Goal: Ask a question

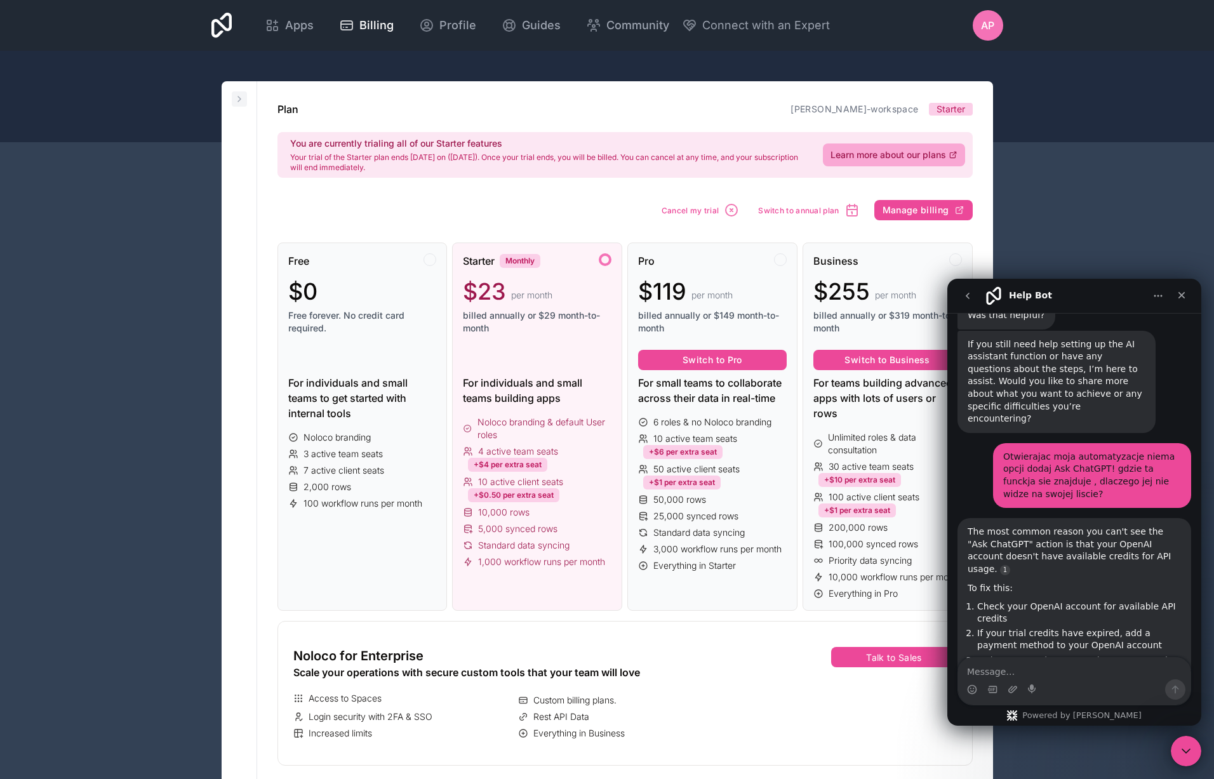
click at [238, 100] on icon at bounding box center [239, 99] width 3 height 5
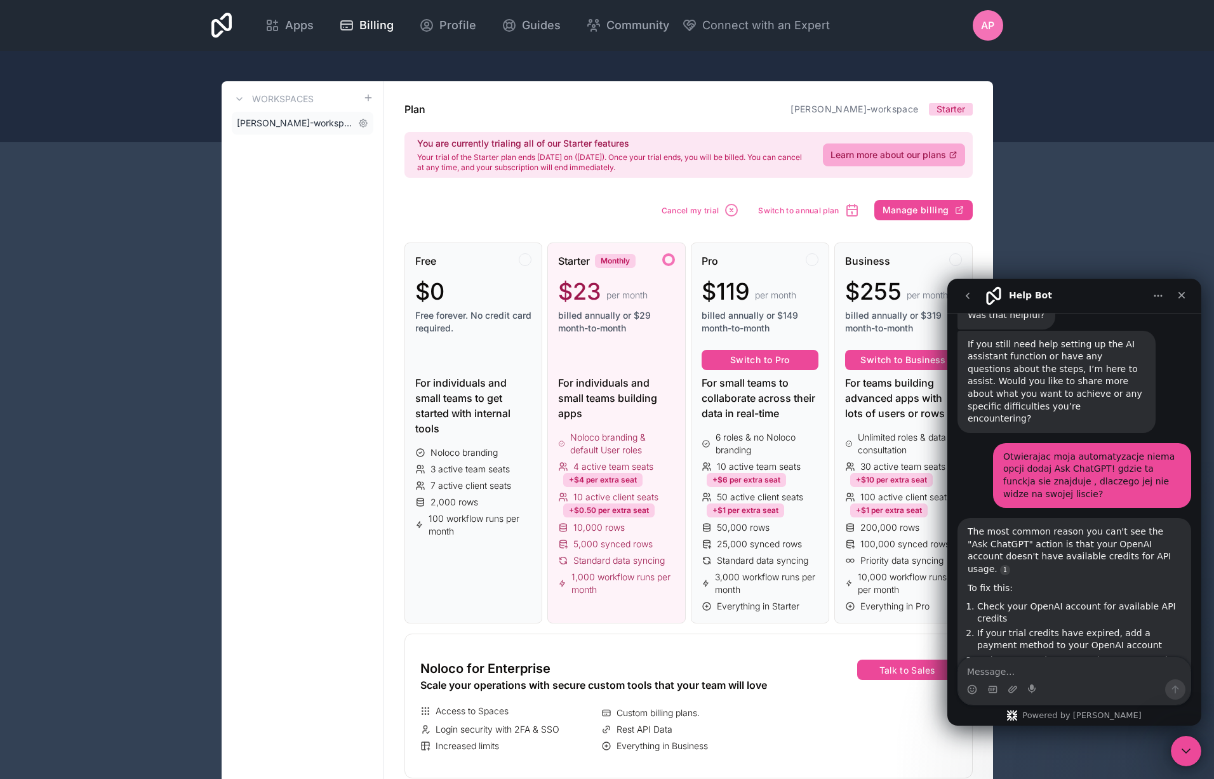
click at [307, 115] on link "[PERSON_NAME]-workspace" at bounding box center [303, 123] width 142 height 23
click at [363, 121] on icon at bounding box center [363, 123] width 10 height 10
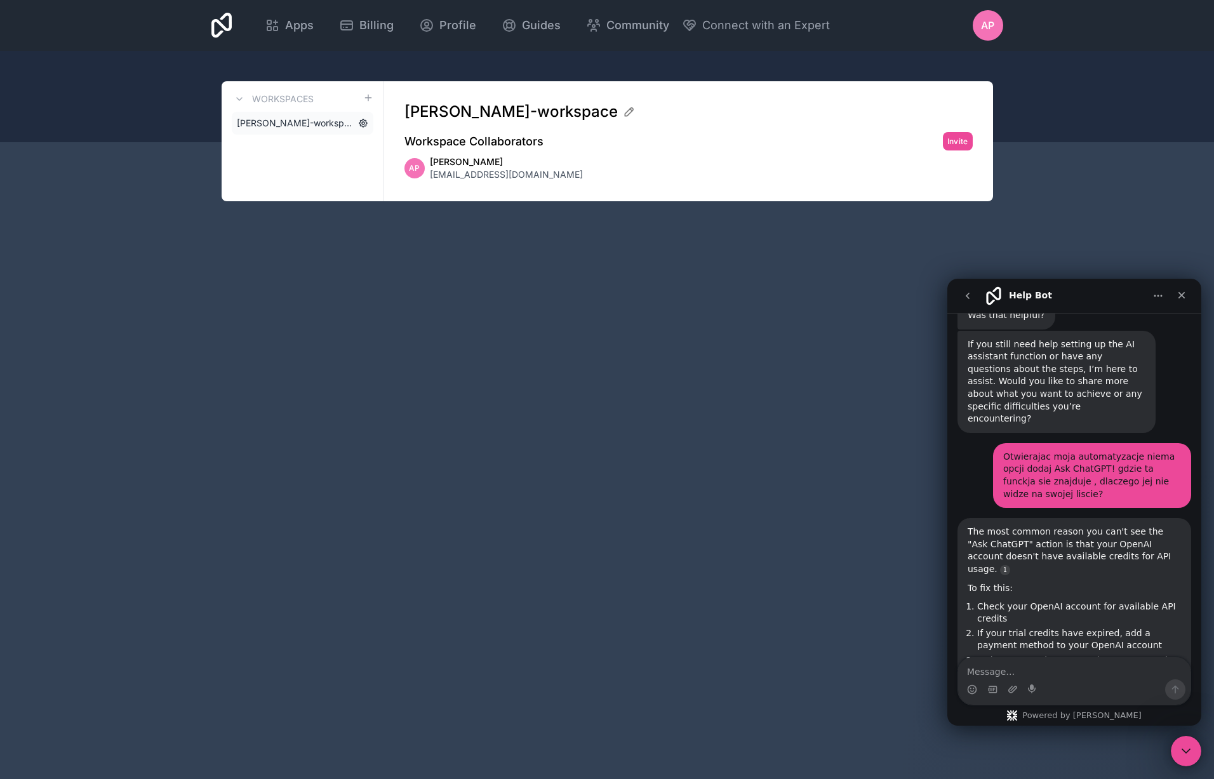
click at [363, 121] on icon at bounding box center [363, 123] width 10 height 10
click at [370, 24] on span "Billing" at bounding box center [377, 26] width 34 height 18
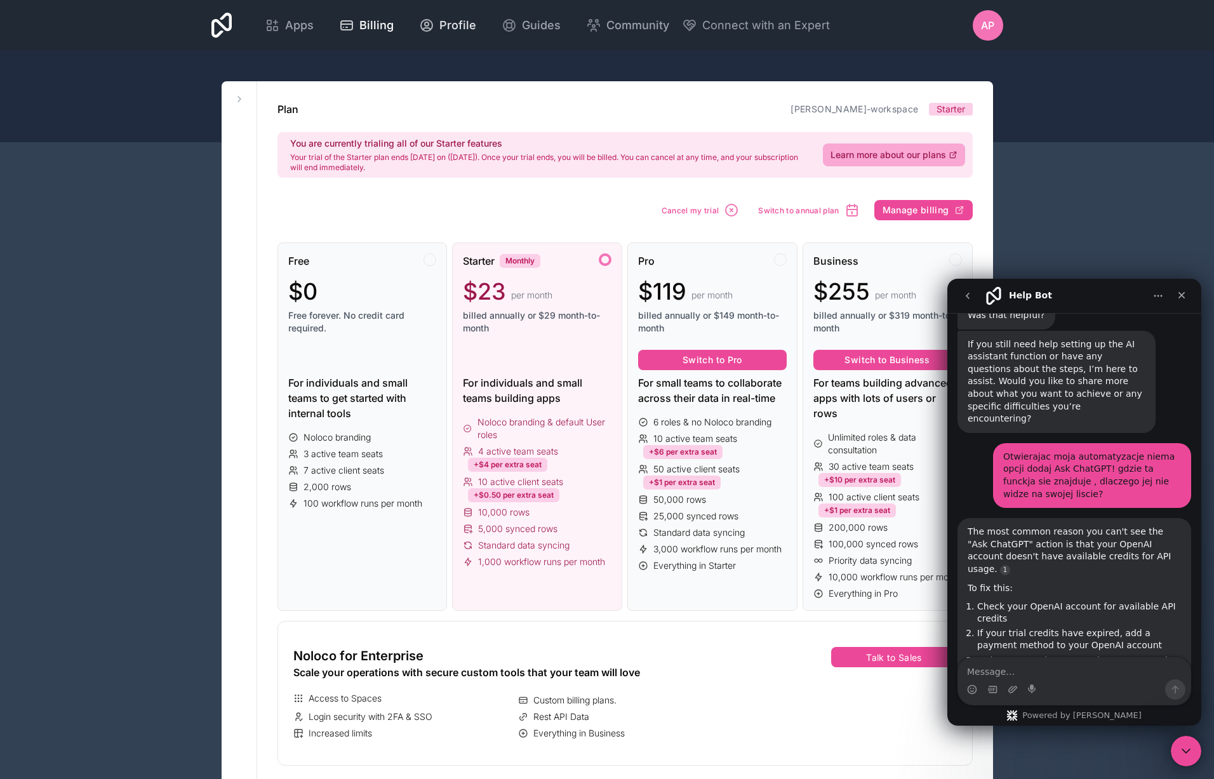
click at [460, 29] on span "Profile" at bounding box center [458, 26] width 37 height 18
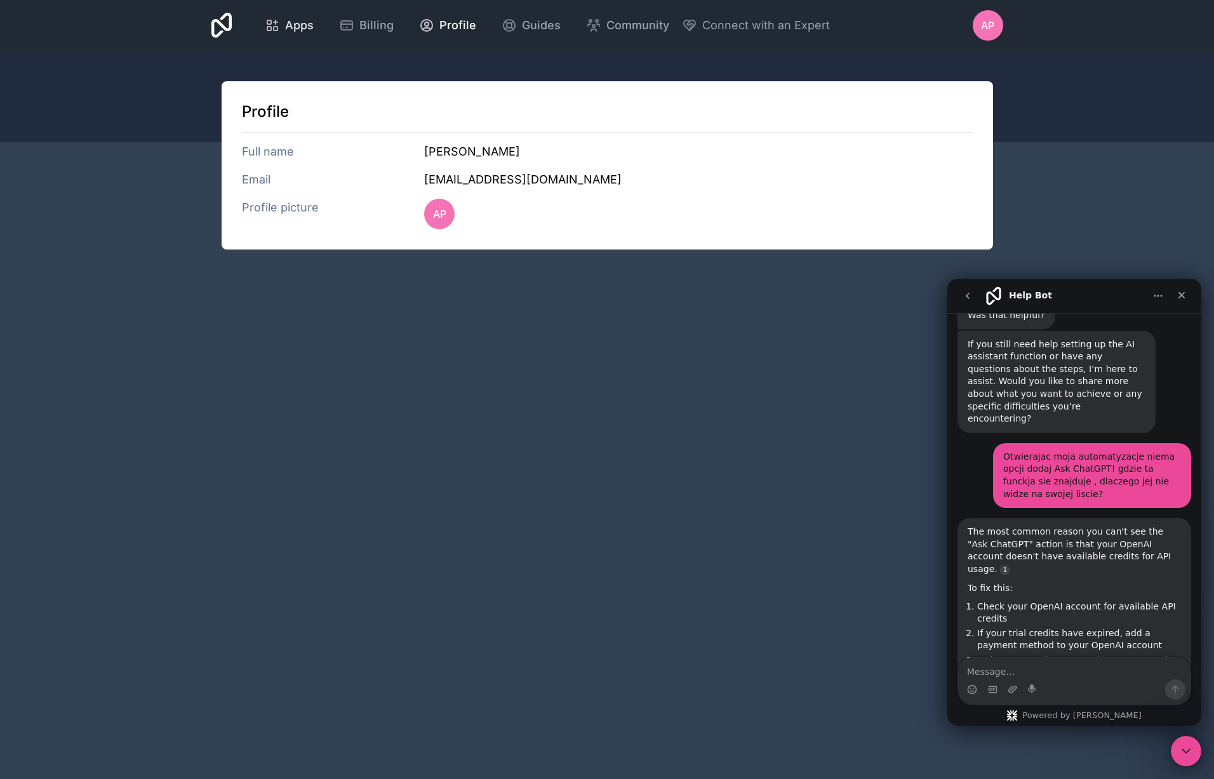
click at [279, 27] on icon at bounding box center [272, 25] width 15 height 15
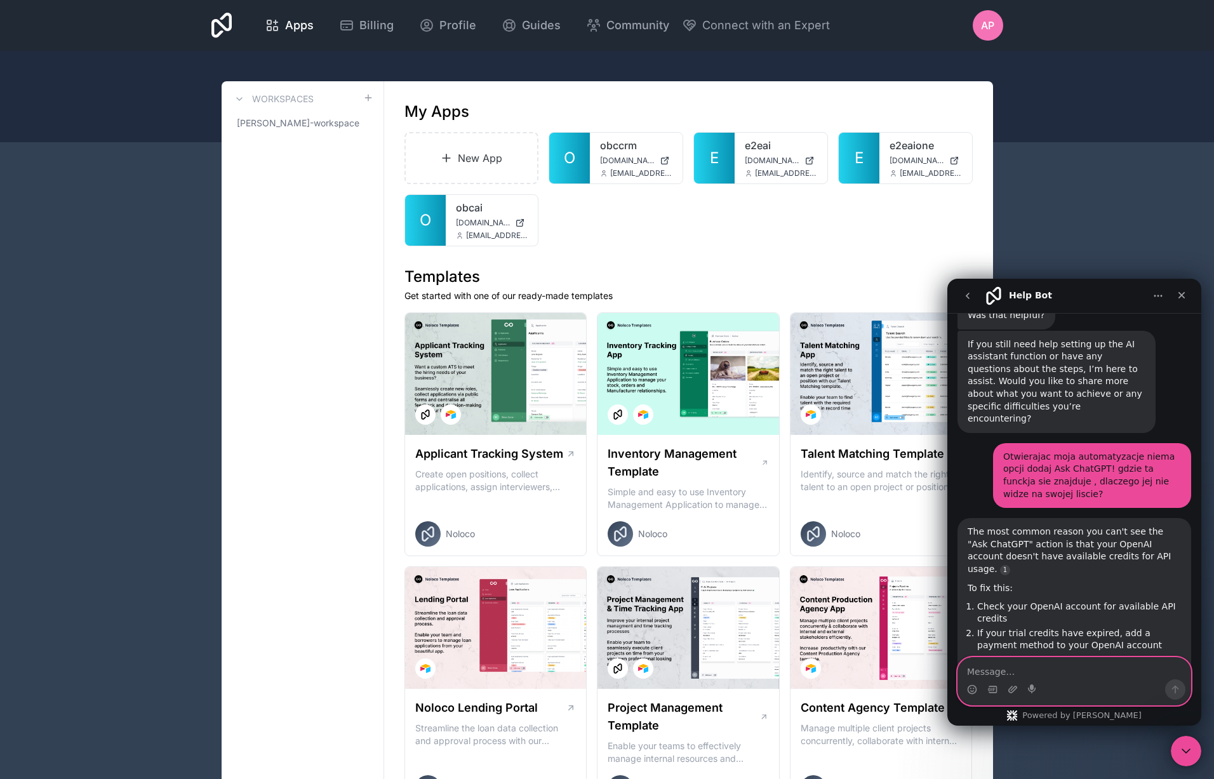
click at [1020, 675] on textarea "Message…" at bounding box center [1074, 669] width 232 height 22
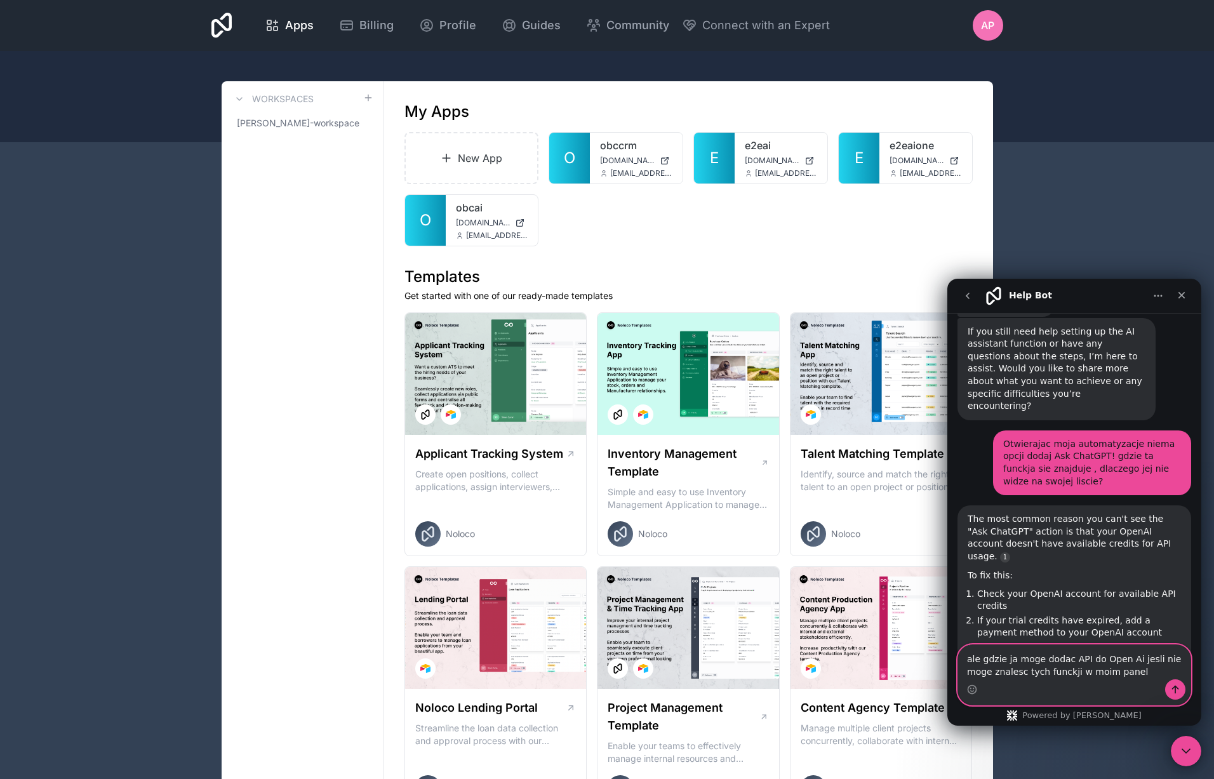
type textarea "ale gdzie ja moge dodac API do Open Ai jesli nie moge znalesc tych funckji w mo…"
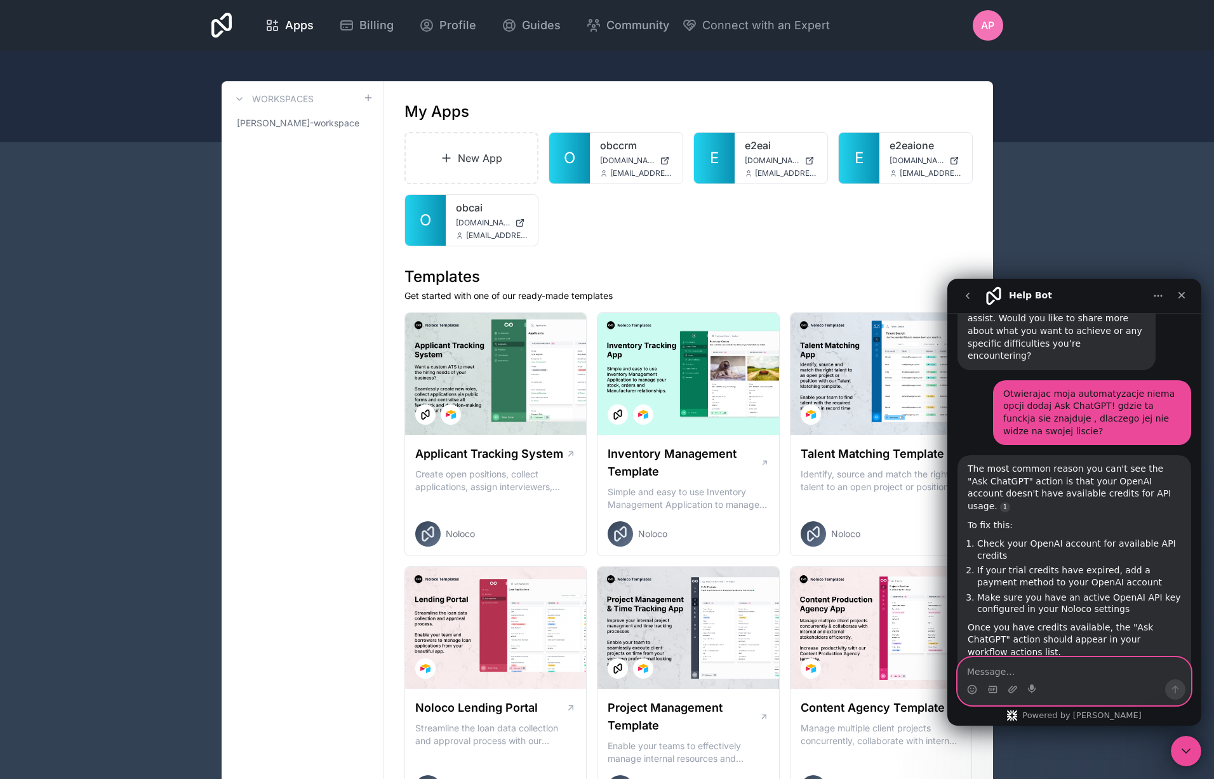
scroll to position [2162, 0]
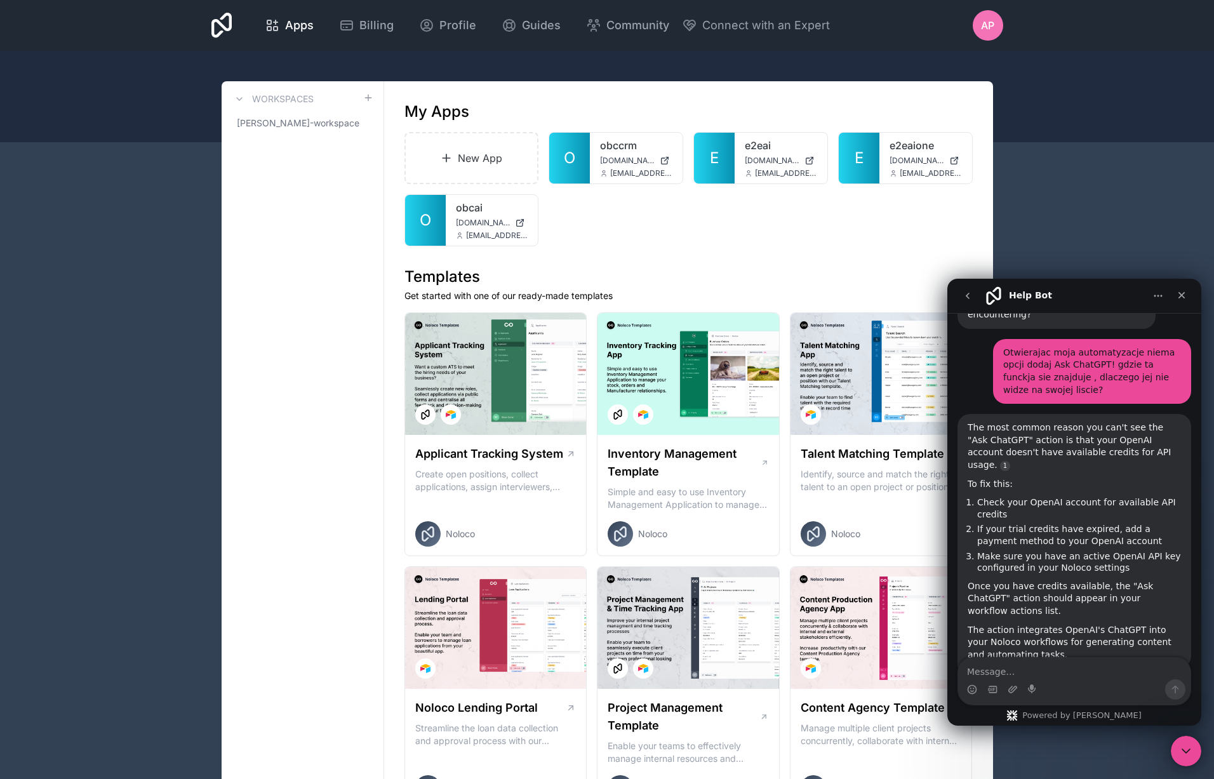
click at [224, 27] on icon at bounding box center [222, 25] width 21 height 25
click at [225, 26] on icon at bounding box center [222, 25] width 21 height 25
